Goal: Task Accomplishment & Management: Complete application form

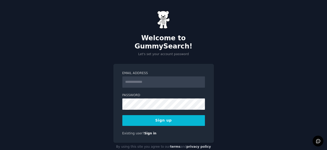
click at [150, 76] on input "Email Address" at bounding box center [163, 81] width 83 height 11
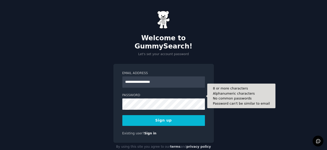
type input "**********"
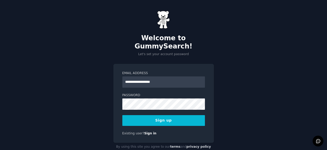
click at [158, 115] on button "Sign up" at bounding box center [163, 120] width 83 height 11
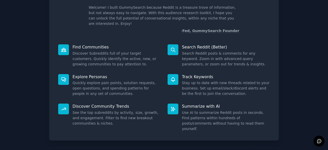
scroll to position [50, 0]
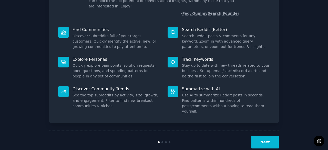
click at [265, 136] on button "Next" at bounding box center [264, 142] width 27 height 13
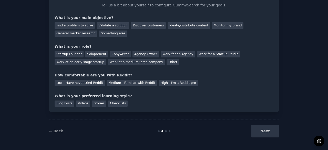
scroll to position [34, 0]
click at [97, 31] on div "General market research" at bounding box center [76, 34] width 43 height 6
click at [96, 52] on div "Solopreneur" at bounding box center [96, 54] width 23 height 6
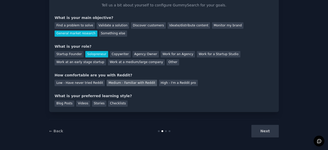
click at [134, 84] on div "Medium - Familiar with Reddit" at bounding box center [132, 83] width 50 height 6
click at [112, 103] on div "Checklists" at bounding box center [117, 103] width 19 height 6
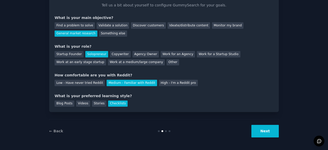
click at [264, 133] on button "Next" at bounding box center [264, 131] width 27 height 13
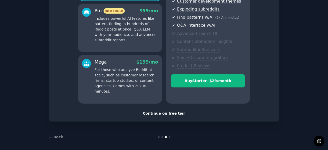
scroll to position [96, 0]
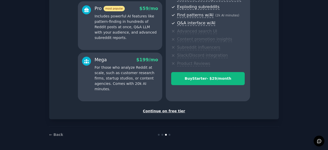
click at [169, 112] on div "Continue on free tier" at bounding box center [164, 110] width 219 height 5
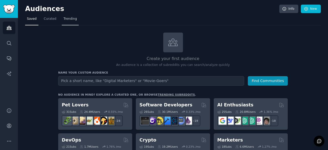
click at [73, 17] on span "Trending" at bounding box center [70, 19] width 13 height 5
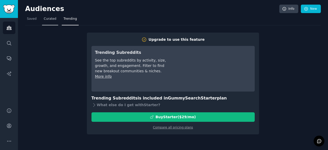
click at [51, 22] on link "Curated" at bounding box center [50, 20] width 16 height 11
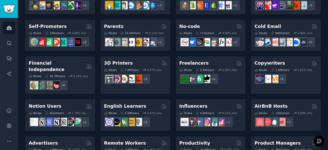
scroll to position [260, 0]
